Goal: Task Accomplishment & Management: Use online tool/utility

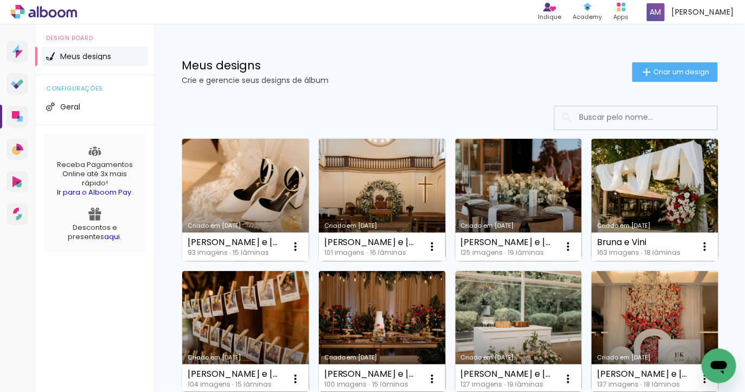
click at [272, 190] on link "Criado em [DATE]" at bounding box center [245, 200] width 127 height 123
